Goal: Navigation & Orientation: Find specific page/section

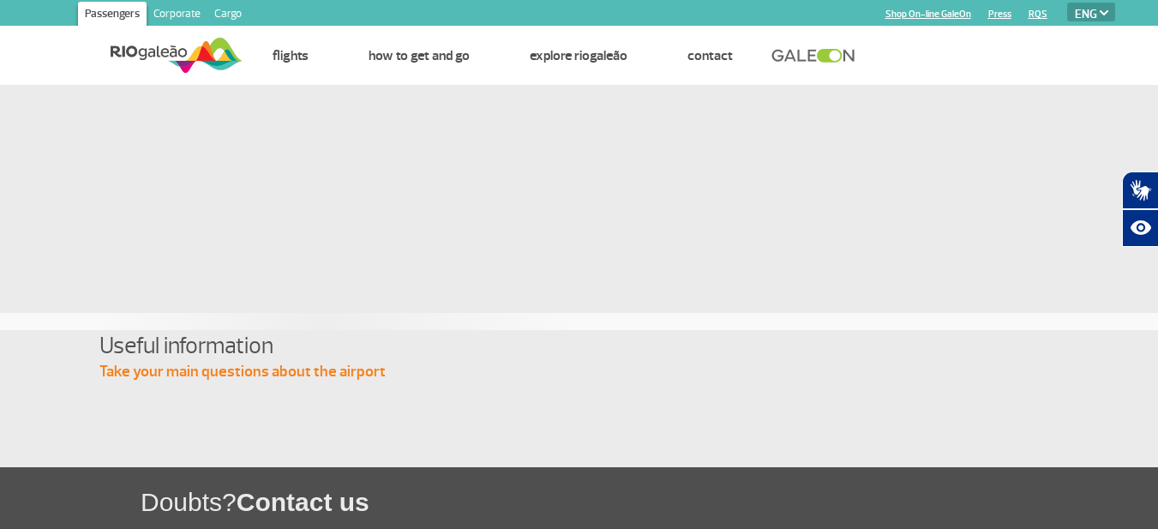
select select "en"
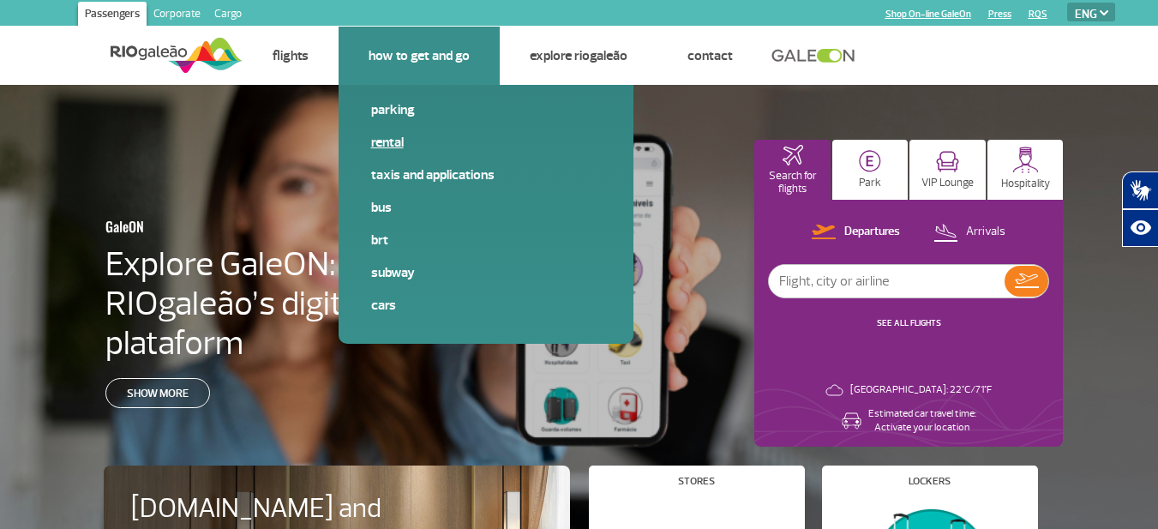
click at [394, 140] on link "Rental" at bounding box center [486, 142] width 230 height 19
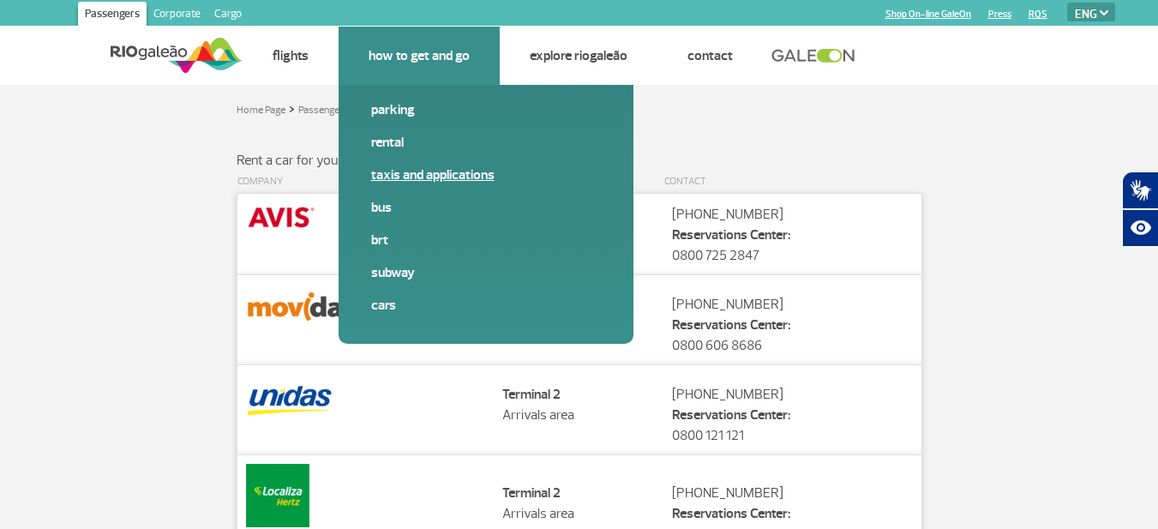
click at [401, 174] on link "Taxis and applications" at bounding box center [486, 174] width 230 height 19
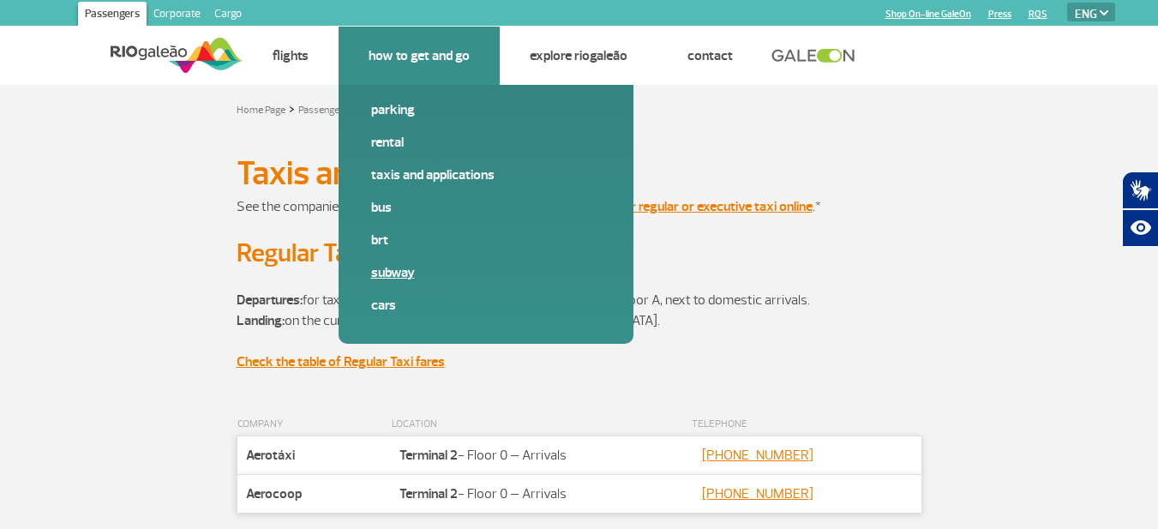
click at [382, 271] on link "Subway" at bounding box center [486, 272] width 230 height 19
